Goal: Use online tool/utility

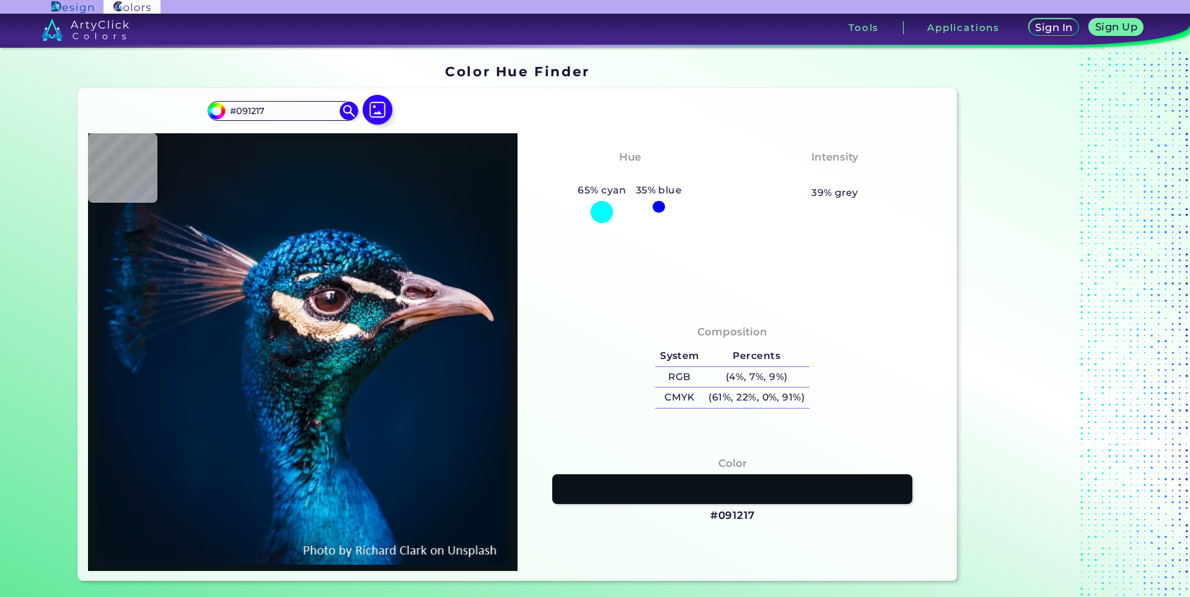
type input "#0a1620"
type input "#0A1620"
type input "#061928"
type input "#002942"
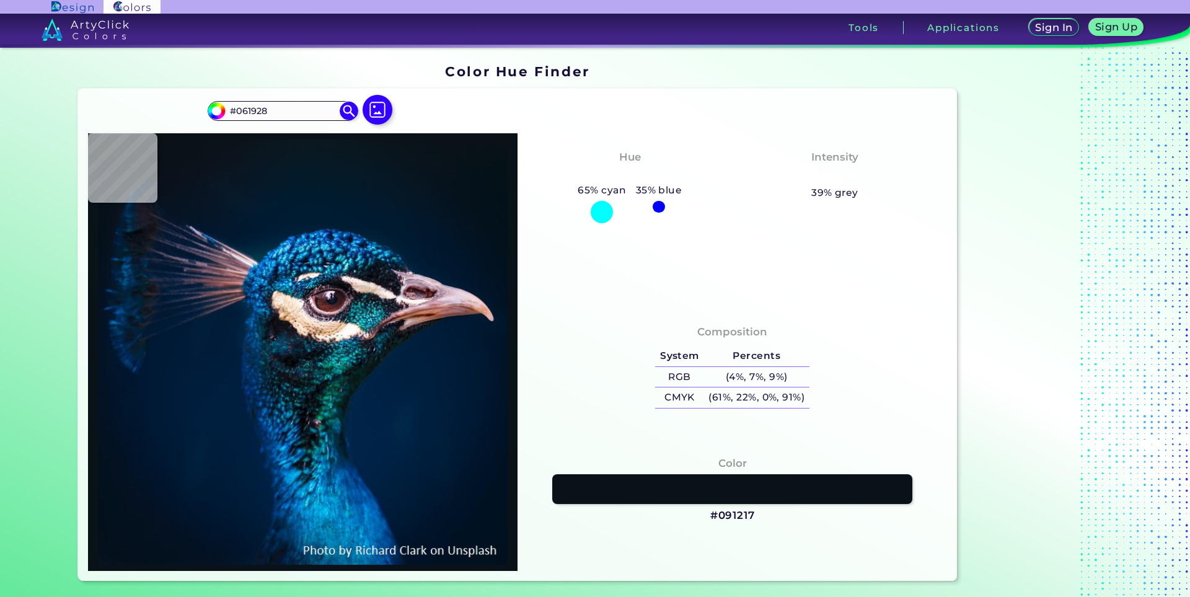
type input "#002942"
type input "#0d131d"
type input "#0D131D"
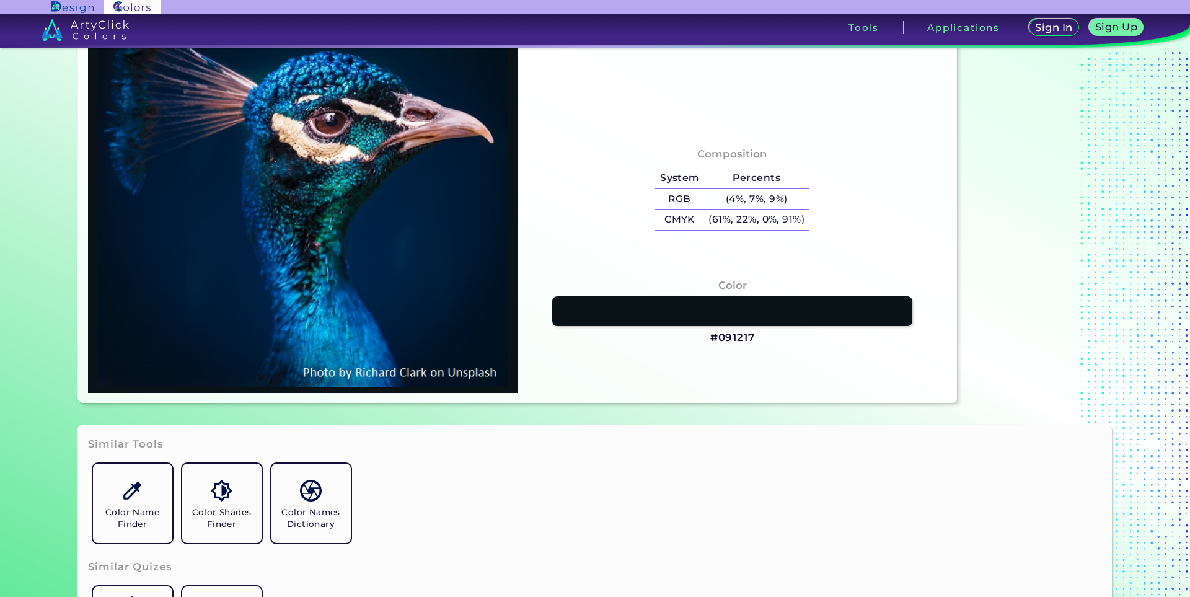
type input "#024387"
type input "#002b51"
type input "#002B51"
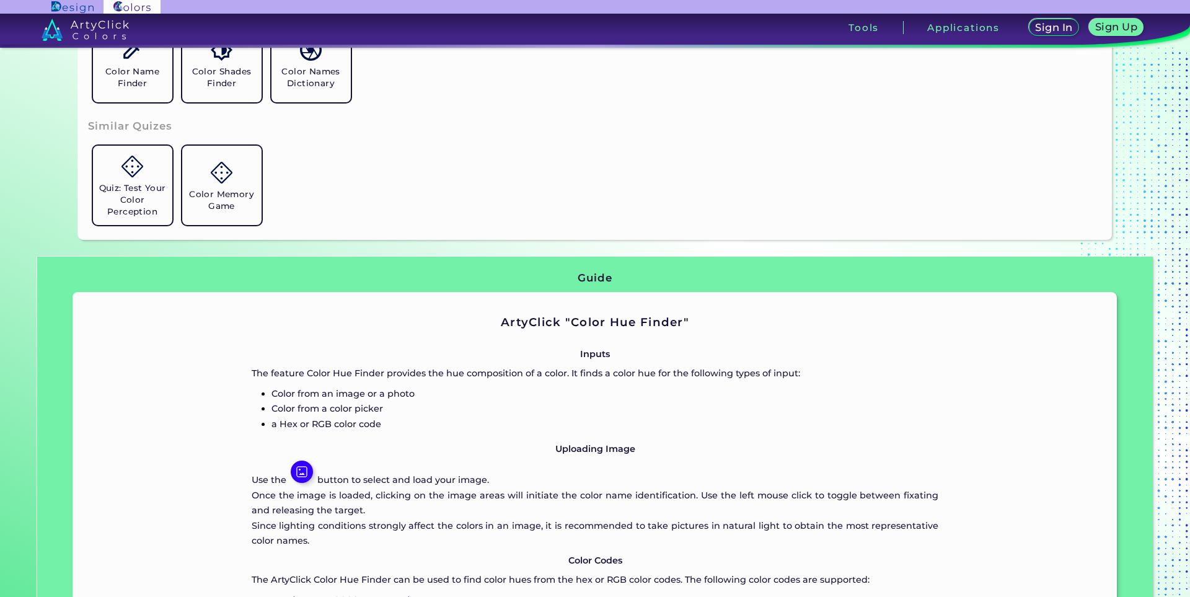
scroll to position [620, 0]
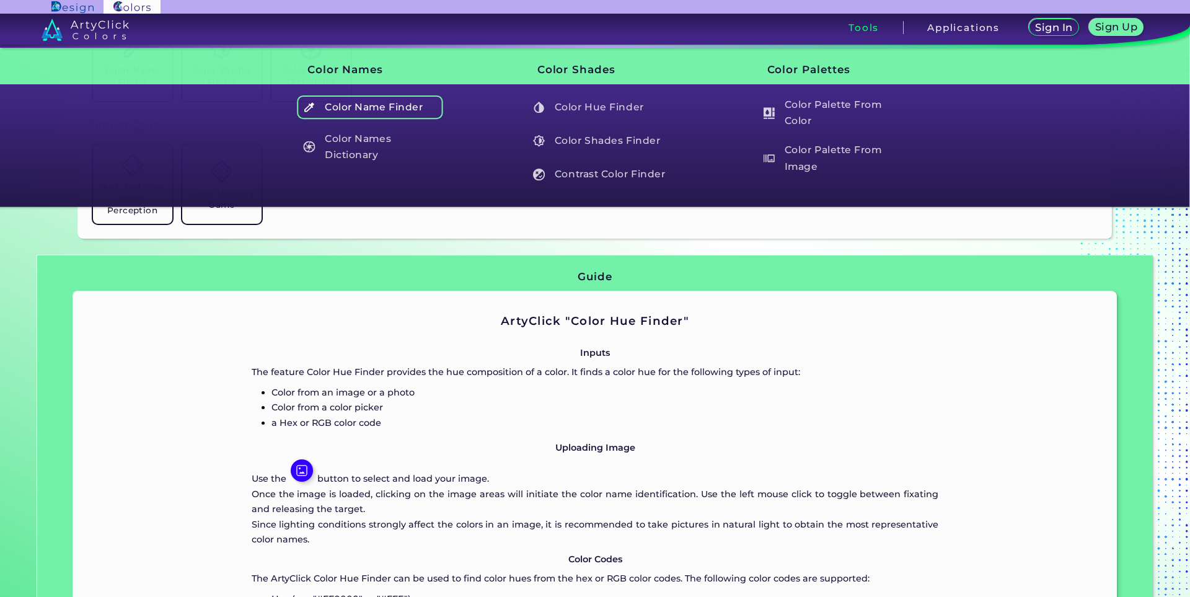
click at [382, 108] on h5 "Color Name Finder" at bounding box center [370, 107] width 146 height 24
